Goal: Book appointment/travel/reservation

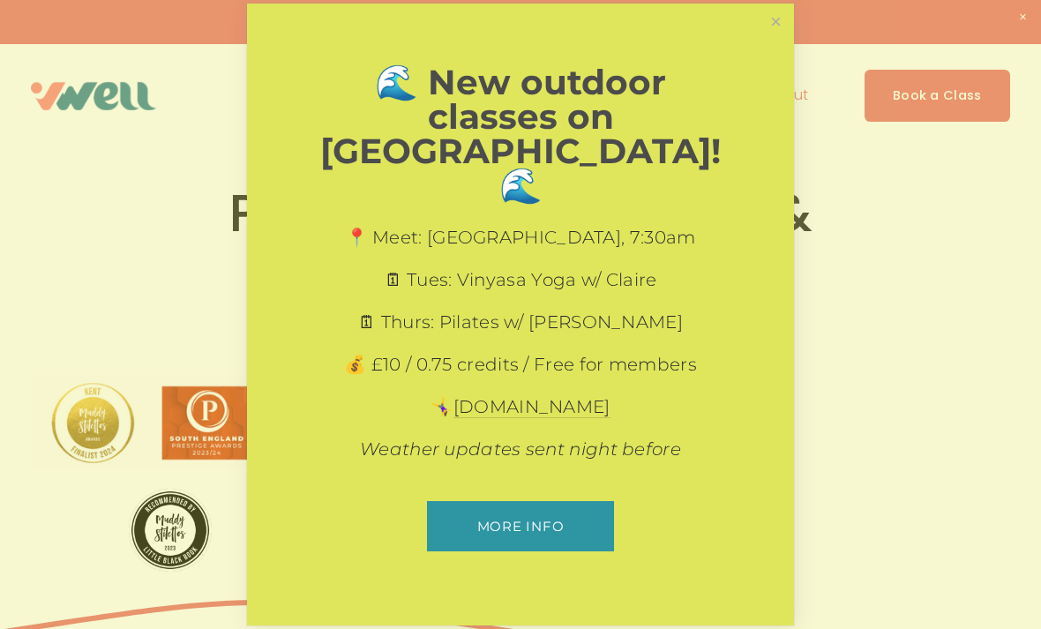
click at [788, 37] on link "Close" at bounding box center [776, 21] width 31 height 31
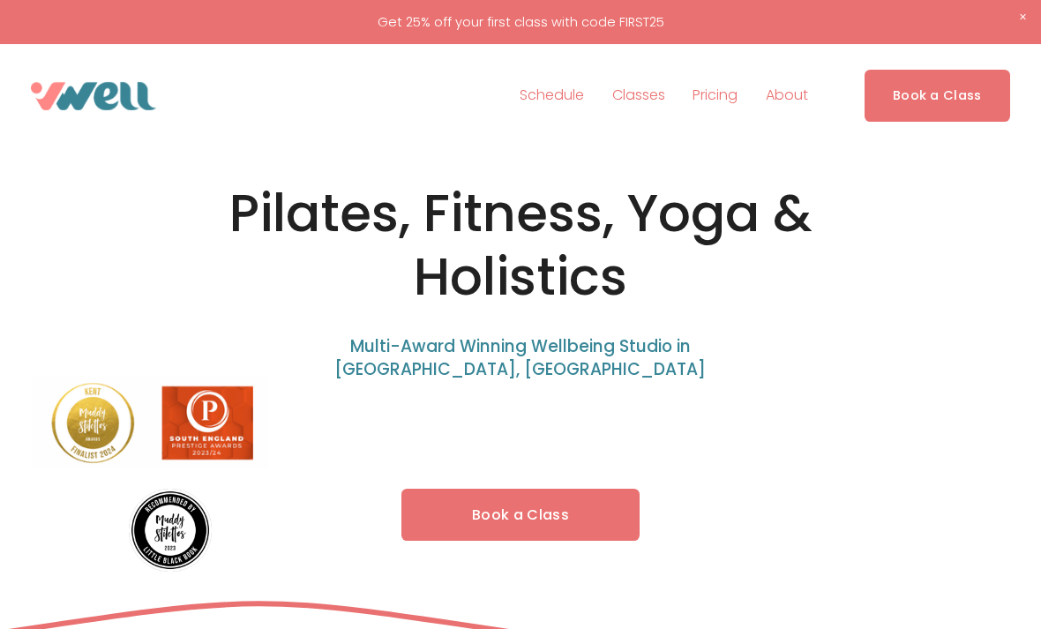
click at [0, 0] on span "Our Team" at bounding box center [0, 0] width 0 height 0
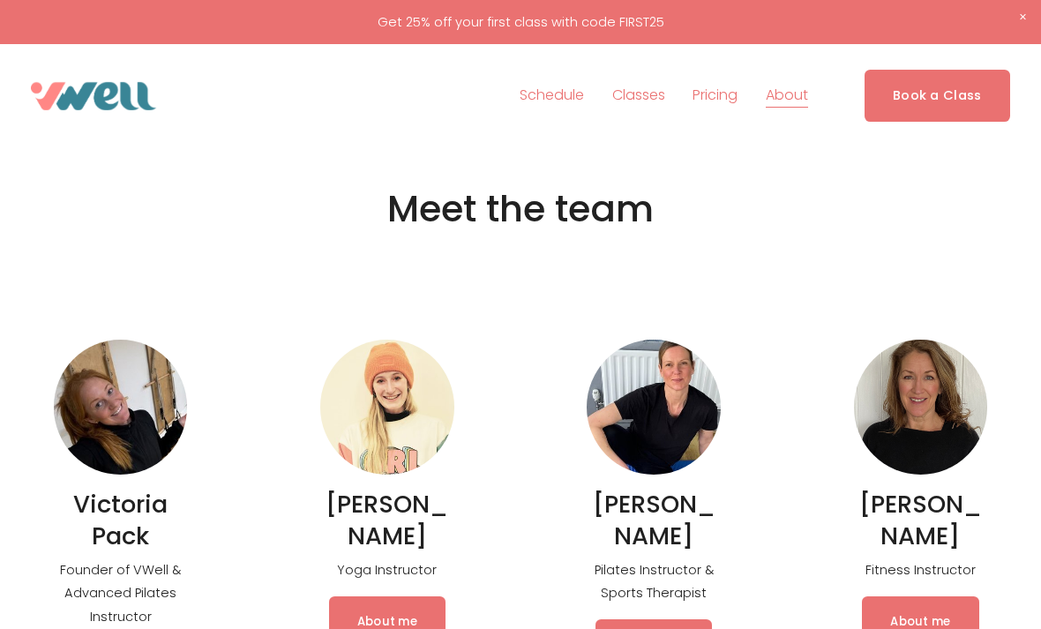
click at [0, 0] on span "The Studio" at bounding box center [0, 0] width 0 height 0
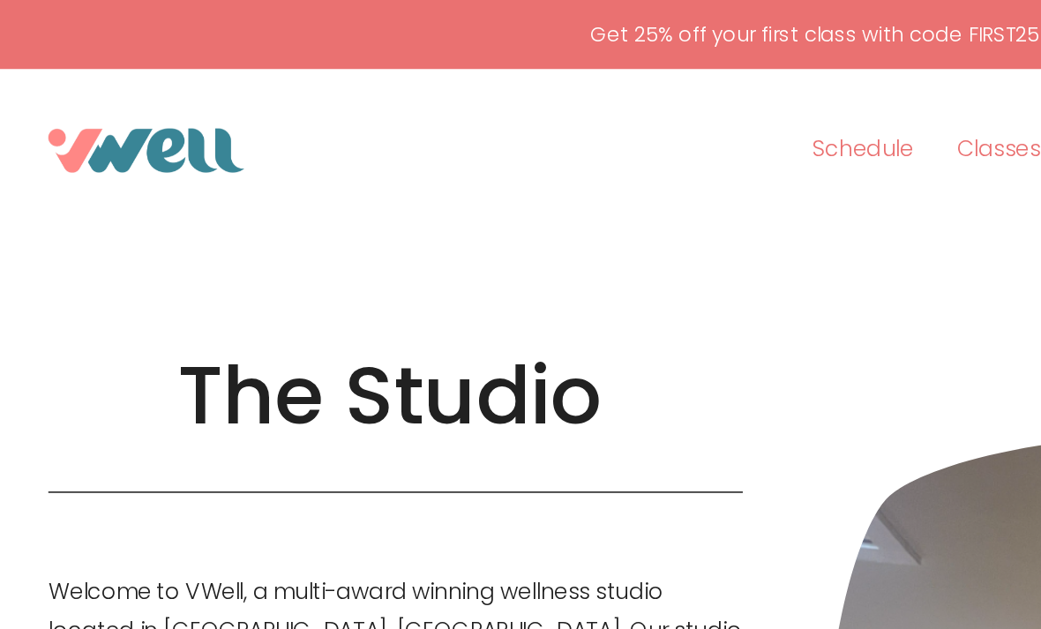
click at [541, 102] on link "Schedule" at bounding box center [552, 96] width 64 height 28
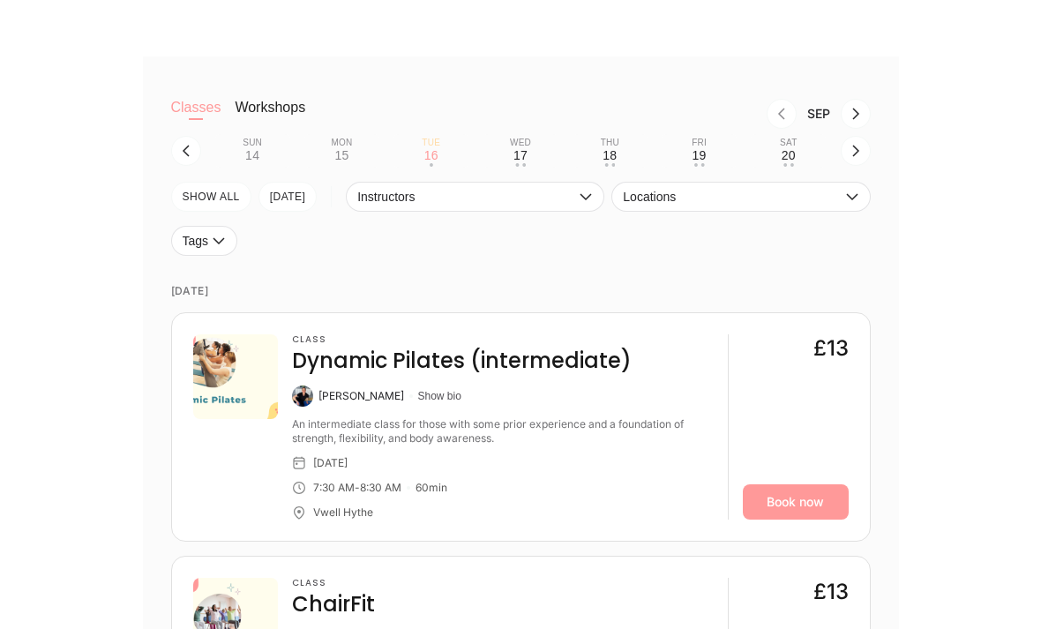
scroll to position [422, 0]
click at [289, 199] on button "TODAY" at bounding box center [288, 199] width 59 height 30
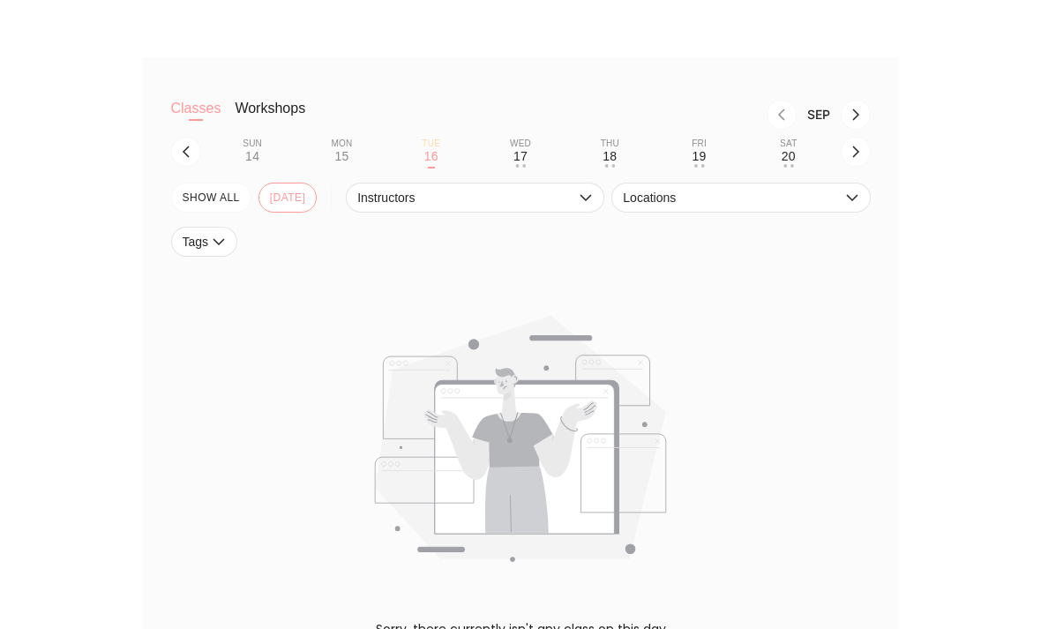
click at [522, 149] on div "17" at bounding box center [521, 156] width 14 height 14
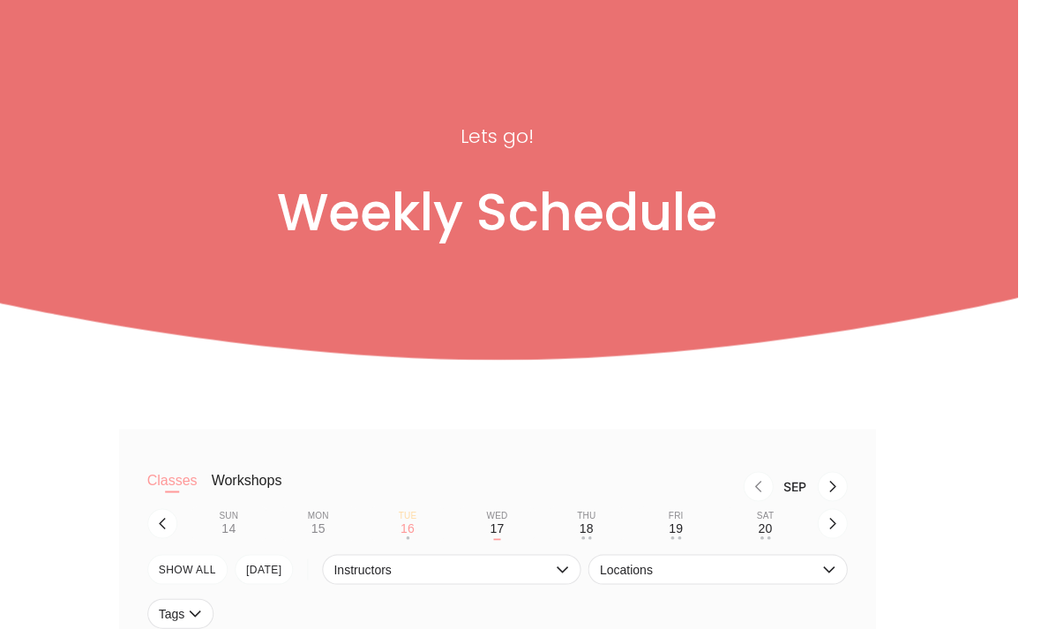
scroll to position [135, 1]
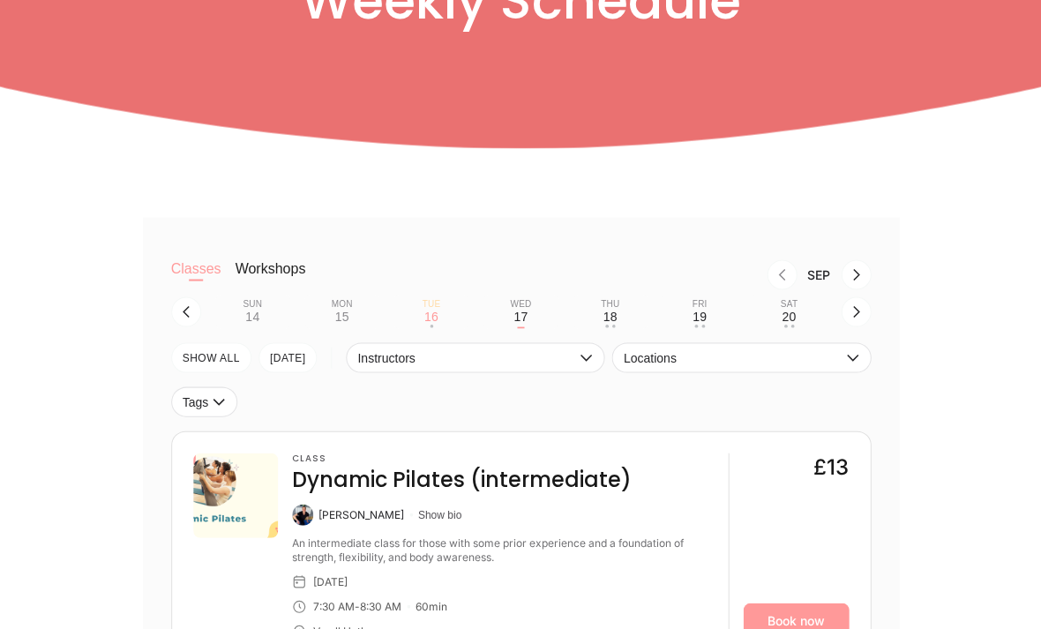
click at [709, 314] on button "Fri 19 • •" at bounding box center [699, 312] width 75 height 34
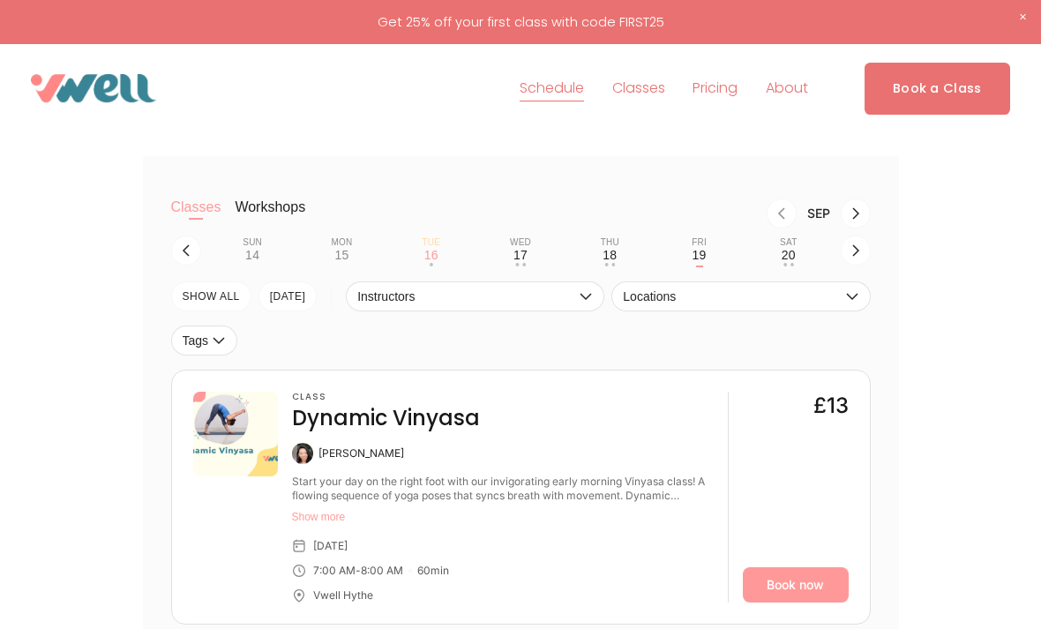
scroll to position [323, 0]
click at [671, 291] on span "Locations" at bounding box center [732, 297] width 218 height 14
click at [654, 304] on span "Locations" at bounding box center [732, 297] width 218 height 14
click at [847, 254] on button "button" at bounding box center [856, 251] width 30 height 30
click at [343, 255] on div "22" at bounding box center [341, 256] width 14 height 14
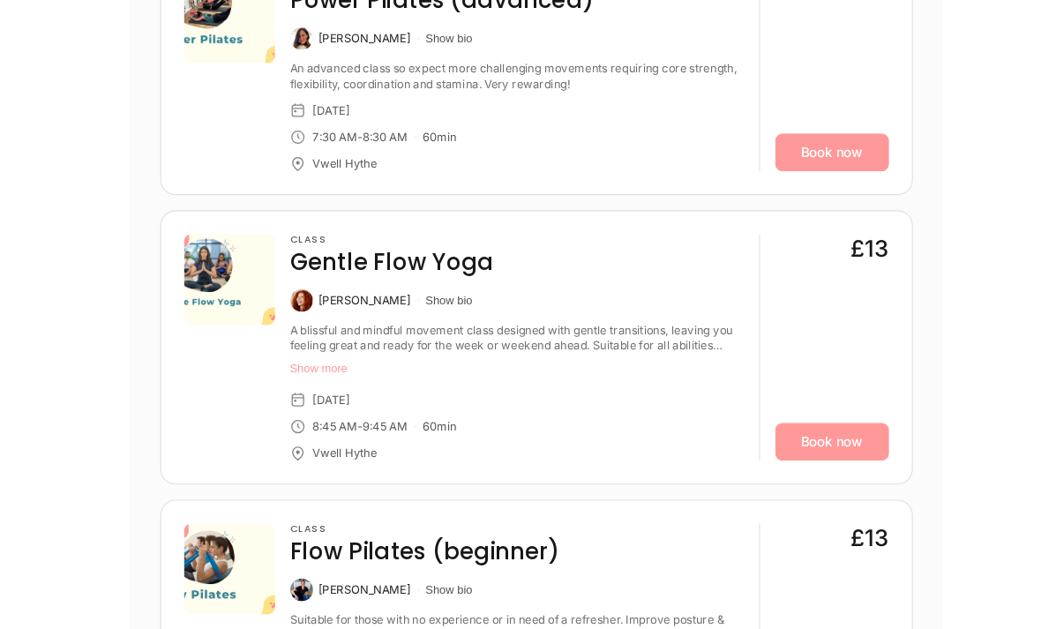
scroll to position [745, 0]
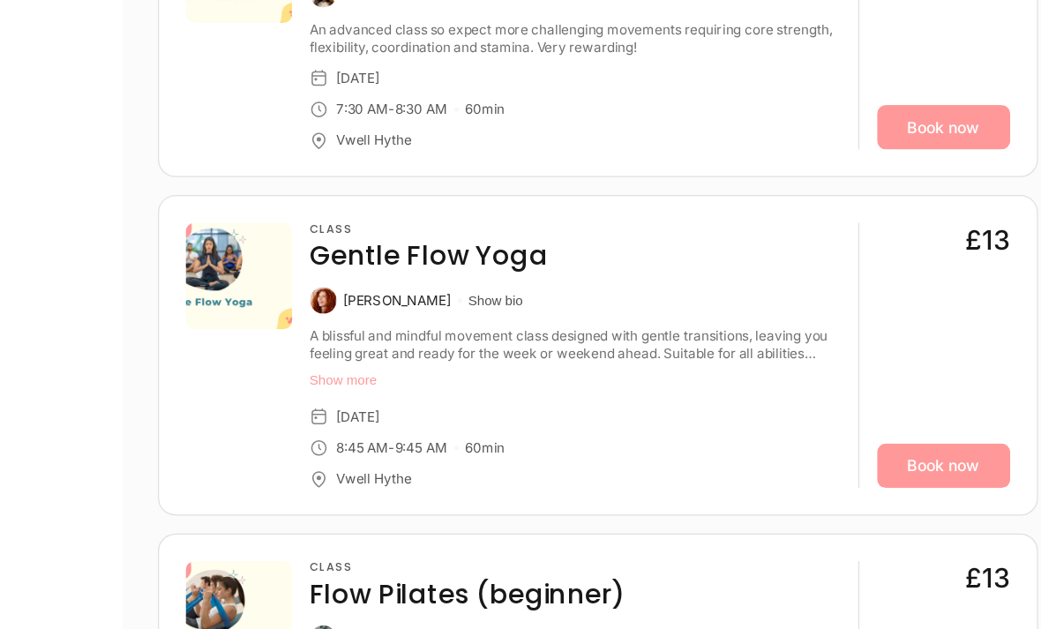
click at [292, 333] on button "Show more" at bounding box center [503, 340] width 422 height 14
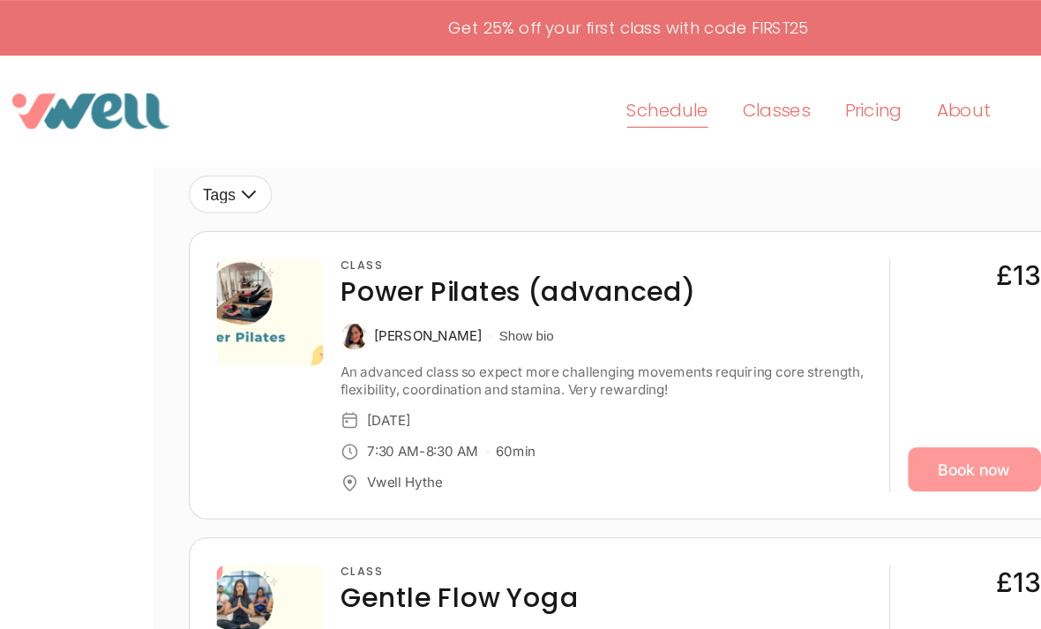
scroll to position [219, 0]
